Goal: Information Seeking & Learning: Learn about a topic

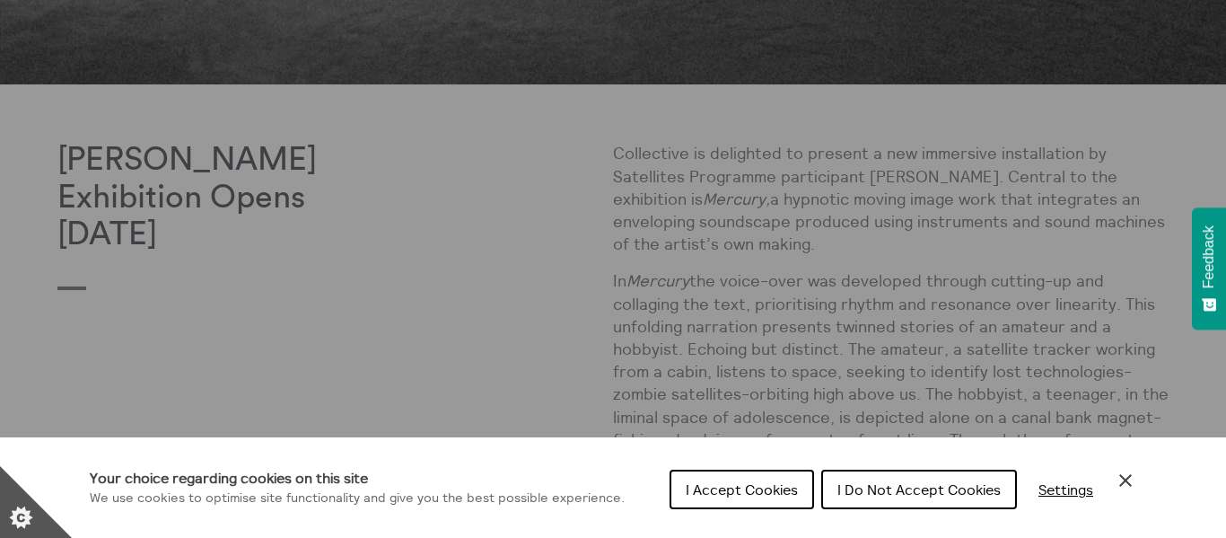
scroll to position [539, 0]
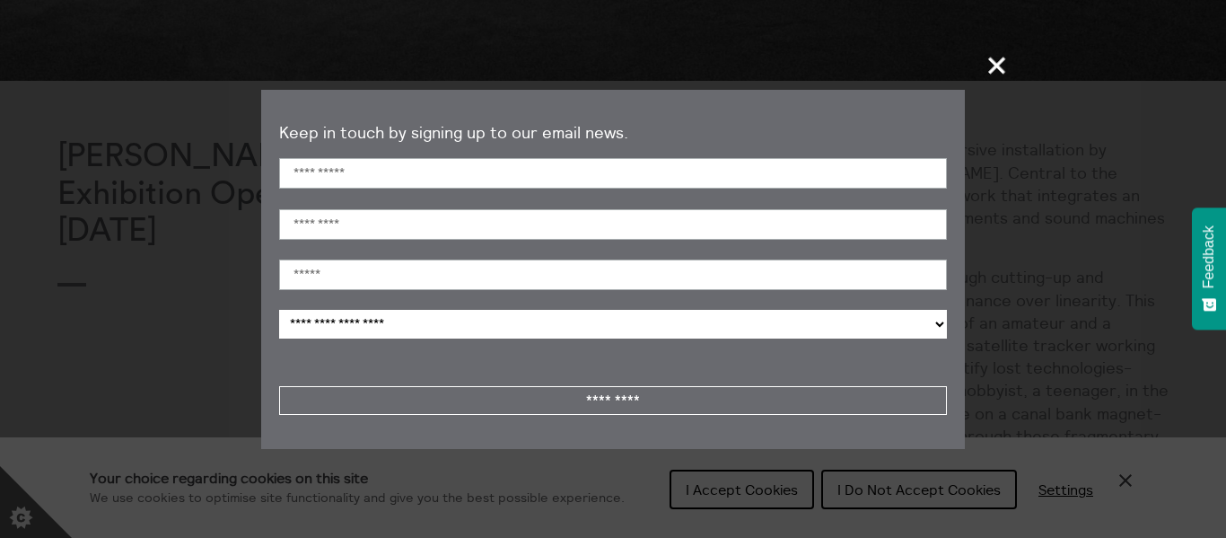
click at [994, 61] on span "+" at bounding box center [997, 65] width 53 height 53
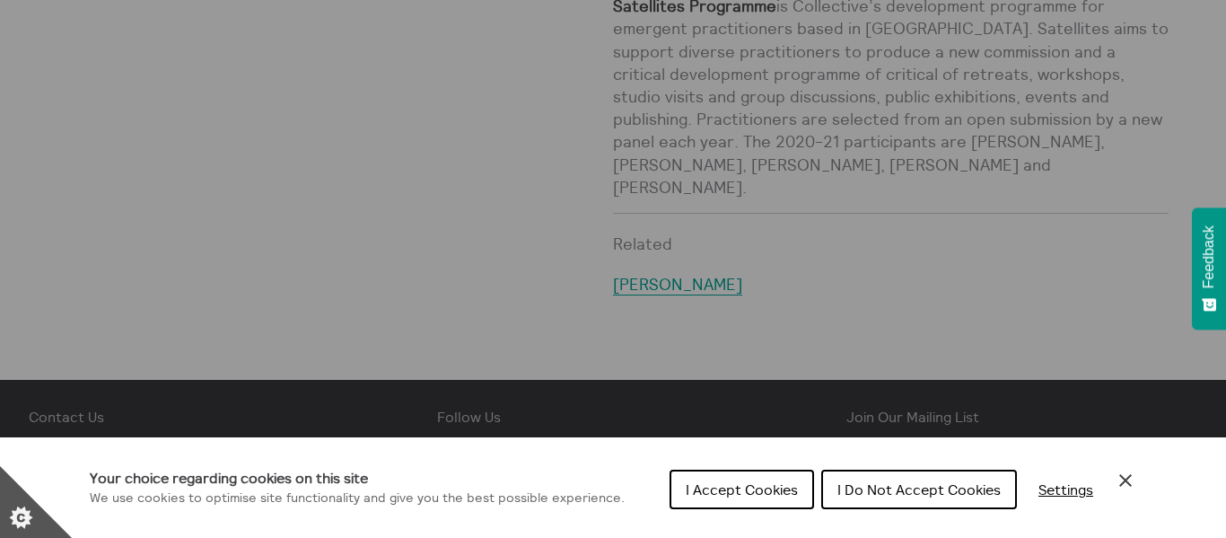
scroll to position [1867, 0]
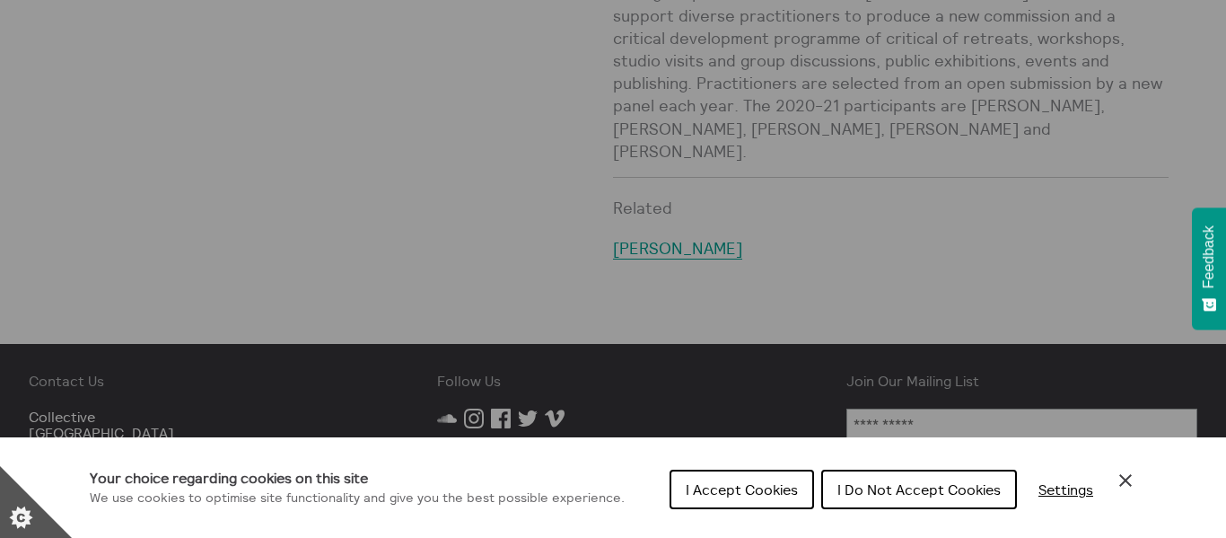
click at [644, 162] on div "Cookie preferences" at bounding box center [613, 269] width 1226 height 538
click at [662, 158] on div "Cookie preferences" at bounding box center [613, 269] width 1226 height 538
click at [898, 488] on span "I Do Not Accept Cookies" at bounding box center [918, 489] width 163 height 18
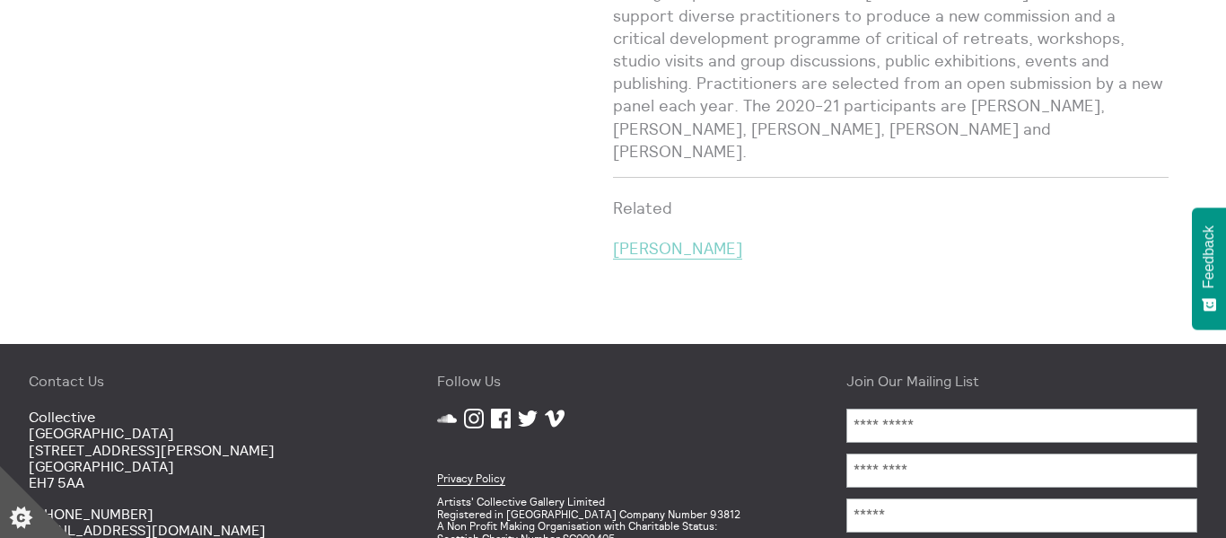
click at [652, 238] on link "[PERSON_NAME]" at bounding box center [677, 249] width 129 height 22
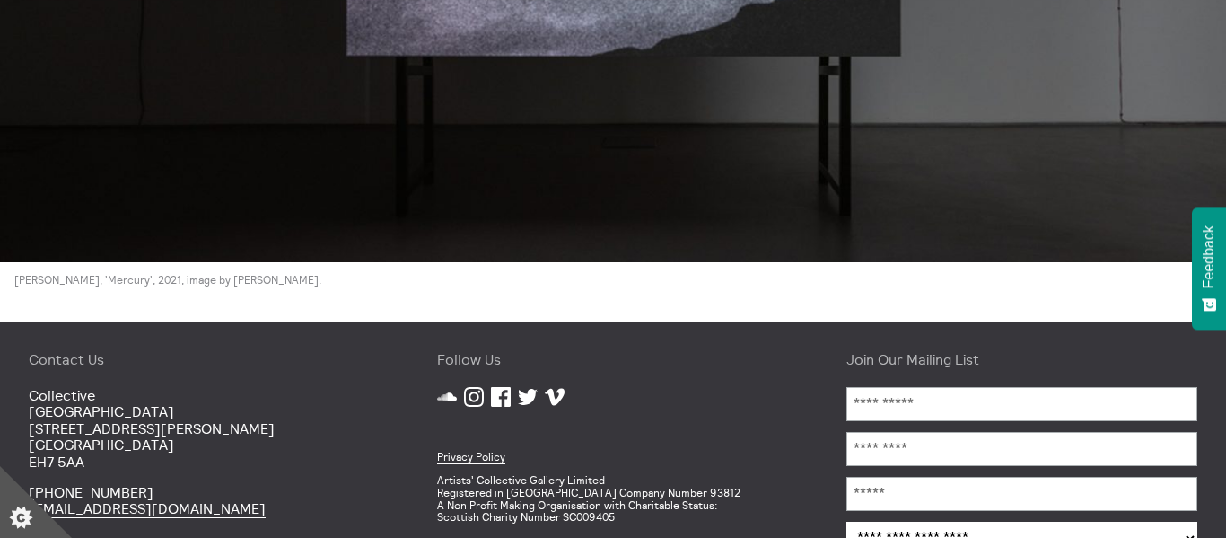
scroll to position [4033, 0]
